Goal: Book appointment/travel/reservation

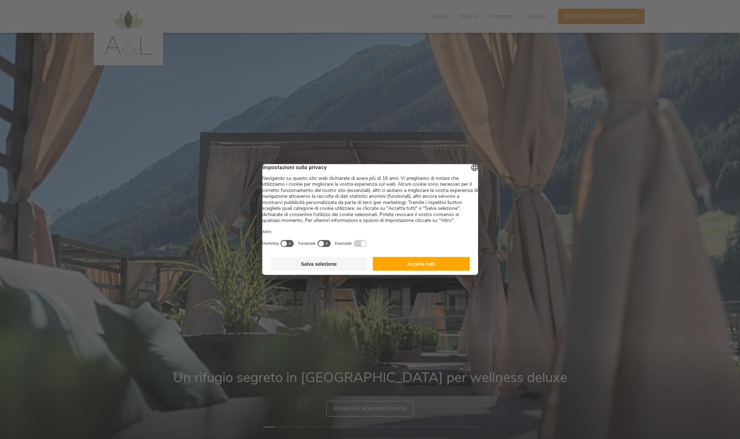
click at [441, 266] on button "Accetta tutti" at bounding box center [421, 264] width 97 height 14
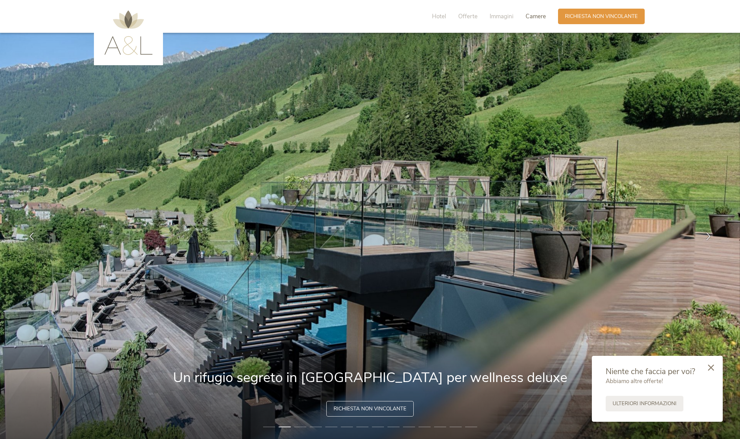
click at [534, 16] on span "Camere" at bounding box center [536, 16] width 20 height 8
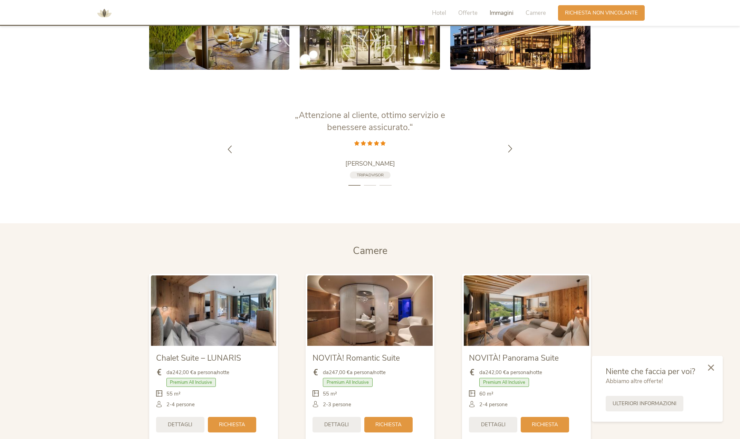
scroll to position [1643, 0]
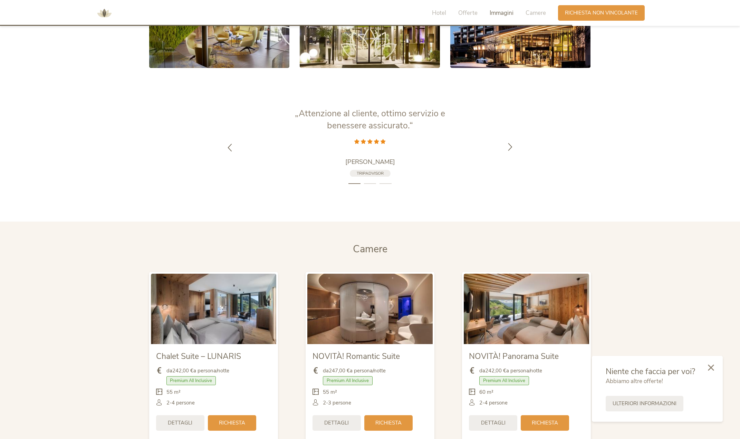
click at [509, 143] on icon at bounding box center [510, 147] width 8 height 8
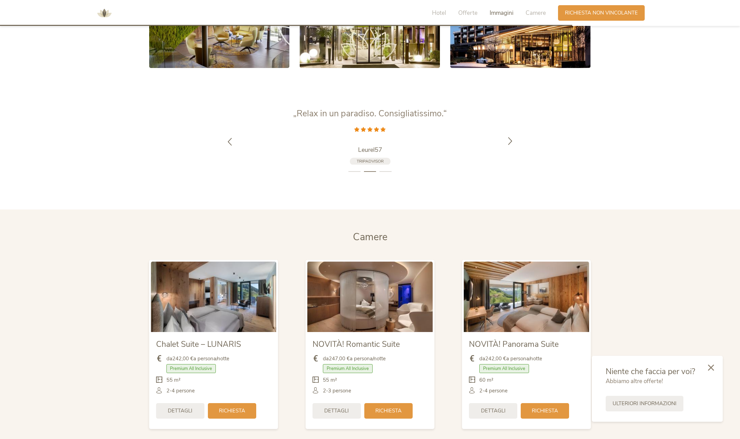
click at [511, 137] on icon at bounding box center [510, 141] width 8 height 8
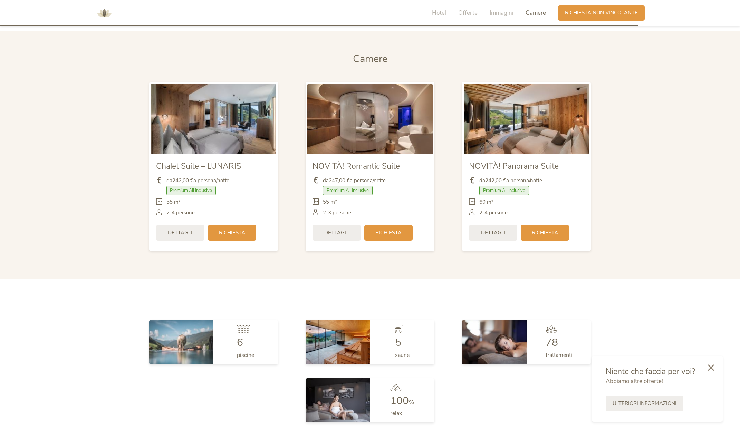
scroll to position [1831, 0]
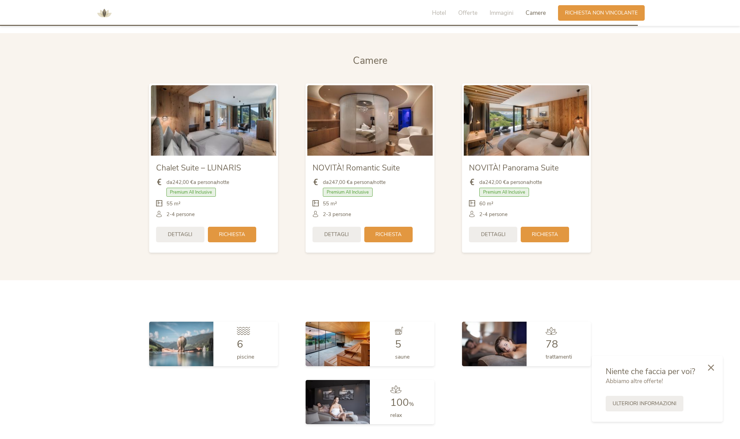
click at [562, 98] on img at bounding box center [526, 120] width 125 height 70
click at [549, 230] on span "Richiesta" at bounding box center [545, 233] width 26 height 7
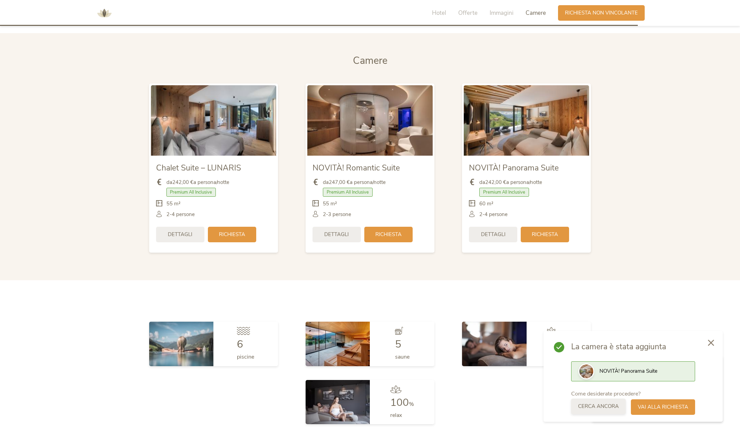
click at [609, 406] on span "Cerca ancora" at bounding box center [598, 406] width 41 height 7
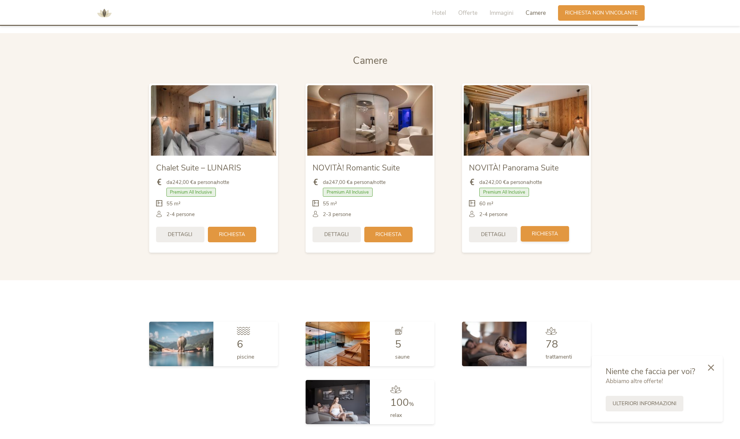
click at [560, 226] on div "Richiesta" at bounding box center [545, 234] width 48 height 16
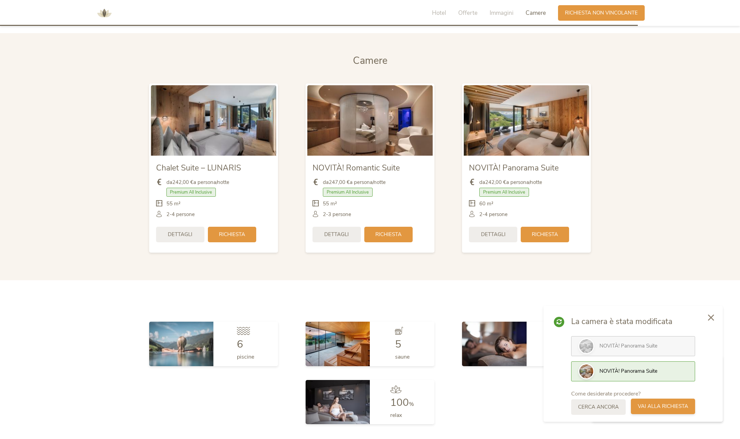
click at [675, 408] on span "Vai alla richiesta" at bounding box center [663, 406] width 50 height 7
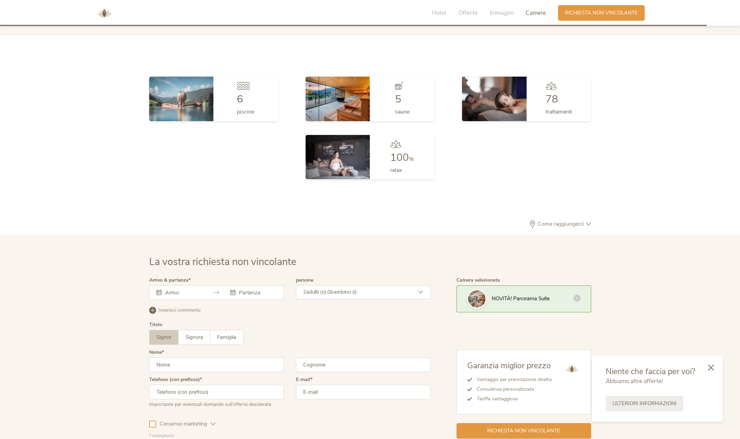
scroll to position [2124, 0]
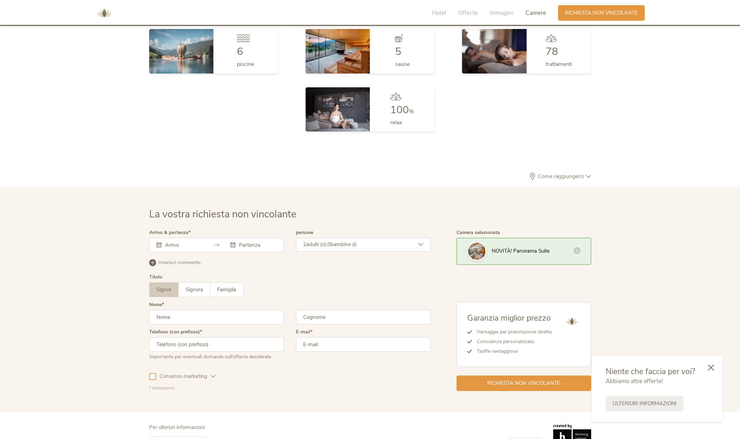
click at [171, 242] on input "text" at bounding box center [182, 245] width 39 height 7
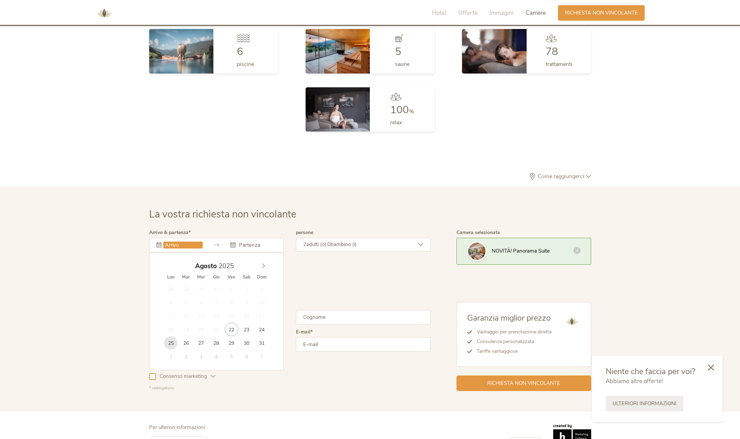
type input "[DATE]"
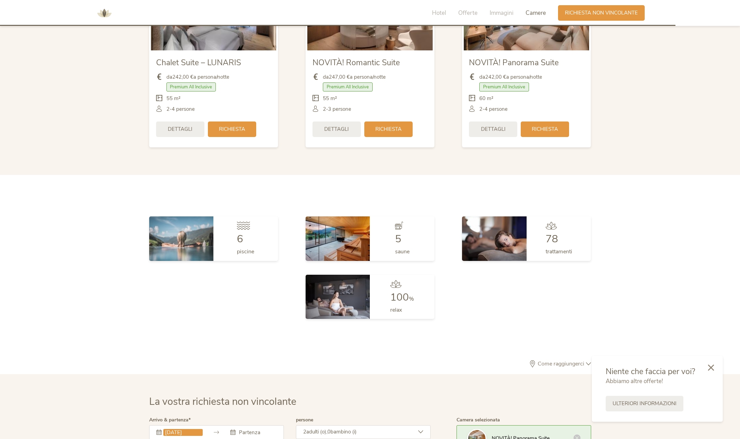
scroll to position [1939, 0]
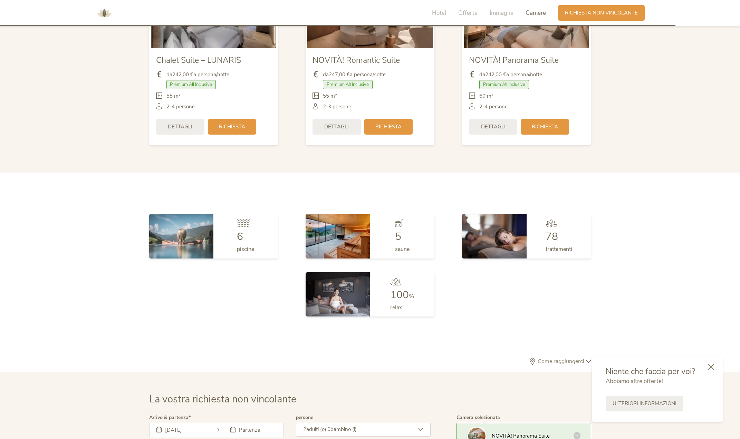
click at [714, 367] on icon at bounding box center [711, 367] width 6 height 6
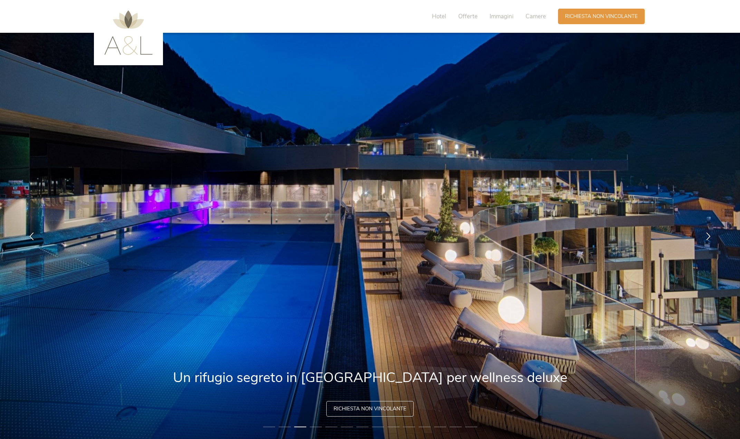
scroll to position [0, 0]
click at [470, 15] on span "Offerte" at bounding box center [467, 16] width 19 height 8
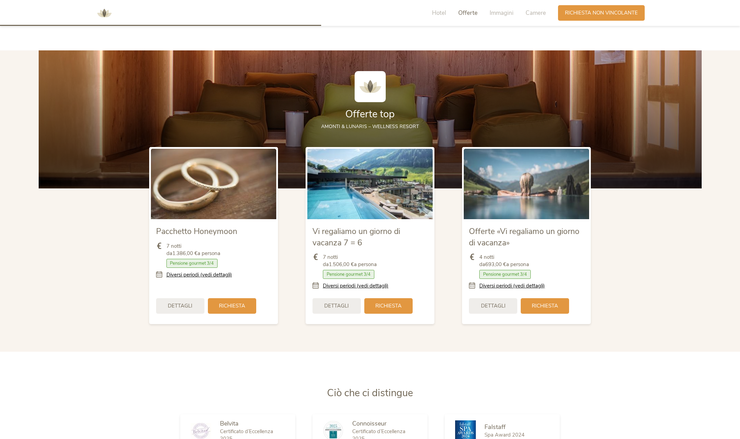
scroll to position [922, 0]
click at [495, 283] on link "Diversi periodi (vedi dettagli)" at bounding box center [512, 286] width 66 height 7
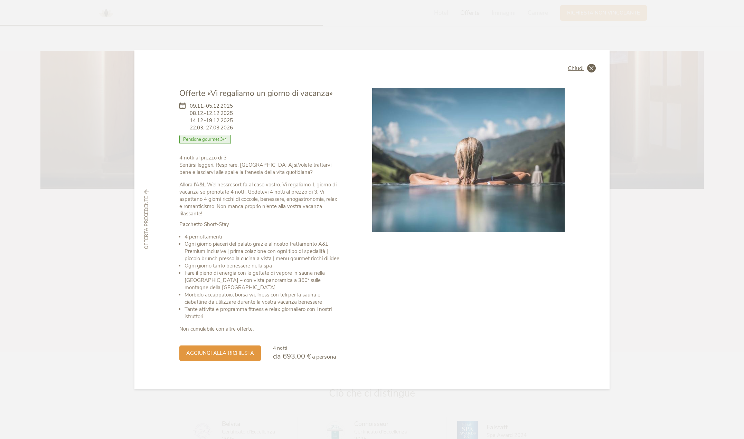
click at [592, 67] on icon at bounding box center [591, 68] width 9 height 9
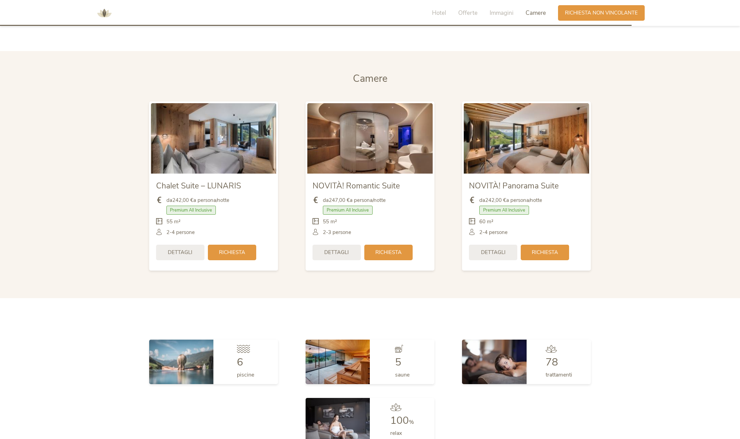
scroll to position [1818, 0]
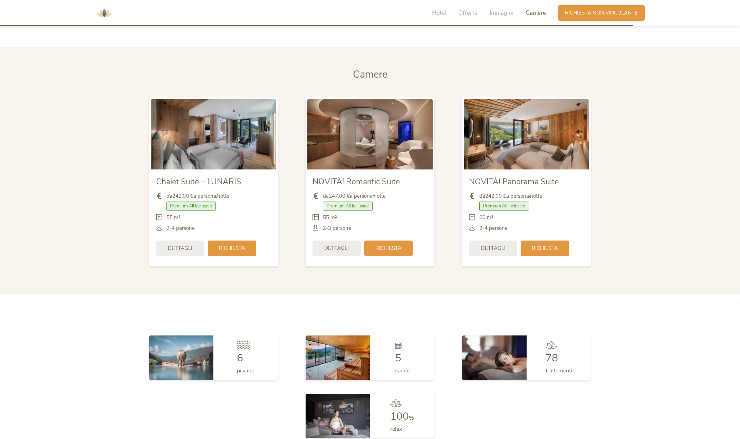
click at [183, 245] on span "Dettagli" at bounding box center [180, 248] width 25 height 7
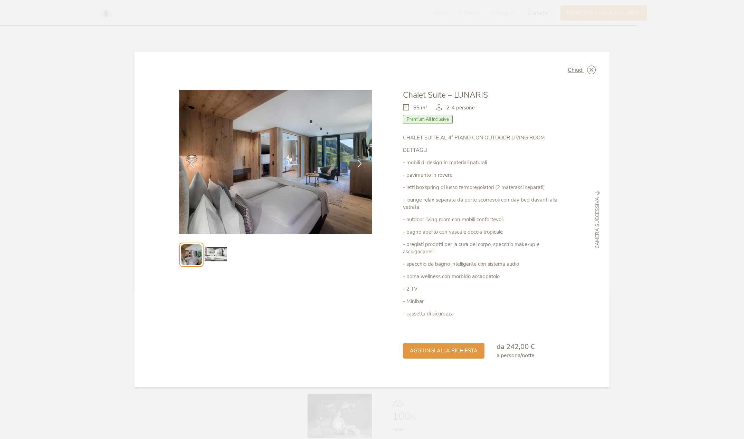
click at [356, 165] on icon at bounding box center [359, 164] width 8 height 8
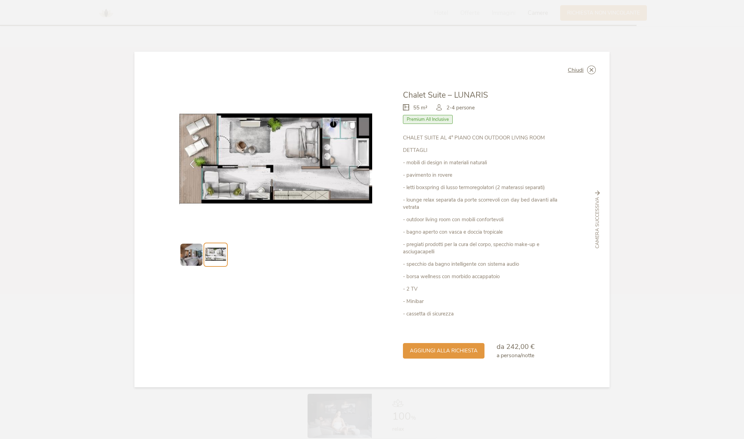
click at [358, 164] on icon at bounding box center [359, 164] width 8 height 8
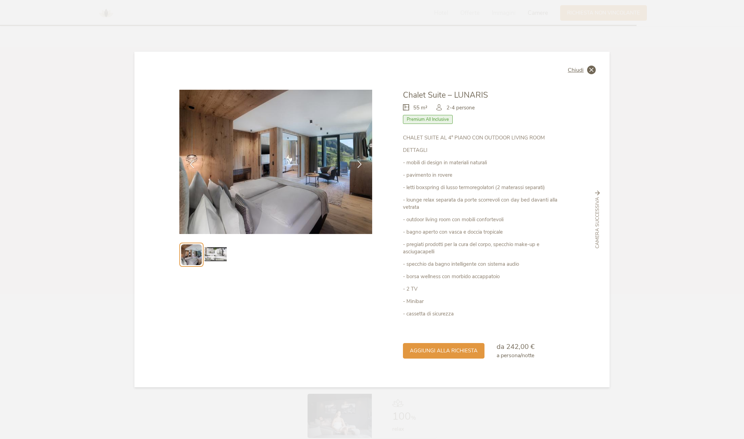
click at [595, 66] on icon at bounding box center [591, 70] width 9 height 9
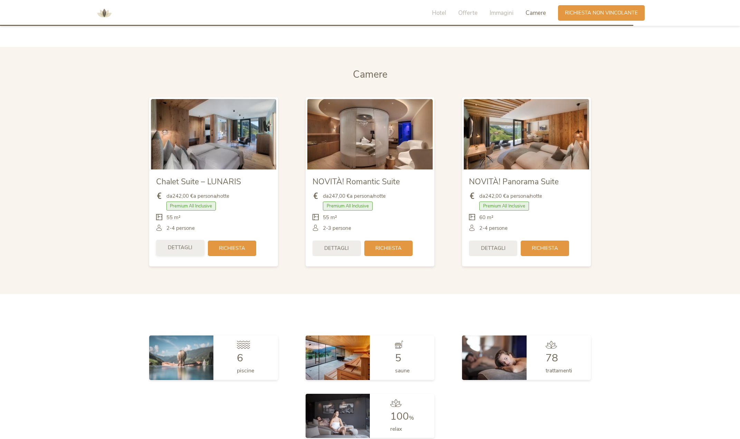
click at [185, 244] on span "Dettagli" at bounding box center [180, 247] width 25 height 7
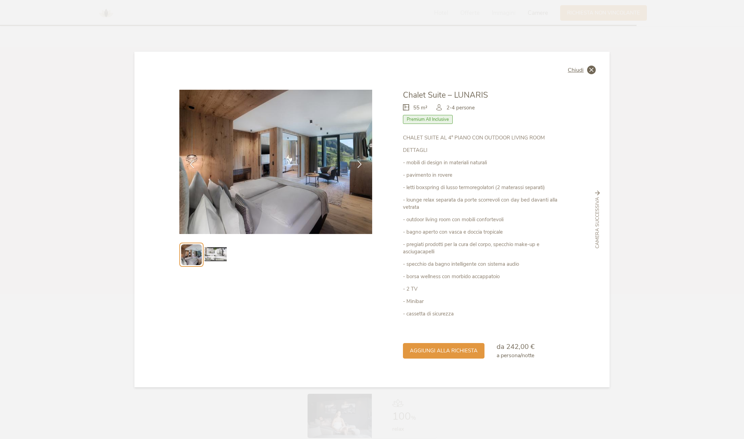
click at [592, 71] on icon at bounding box center [591, 70] width 9 height 9
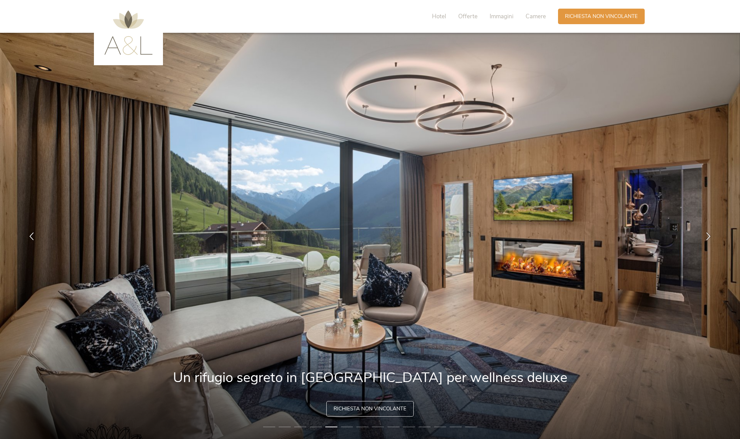
scroll to position [8, 0]
